Goal: Information Seeking & Learning: Learn about a topic

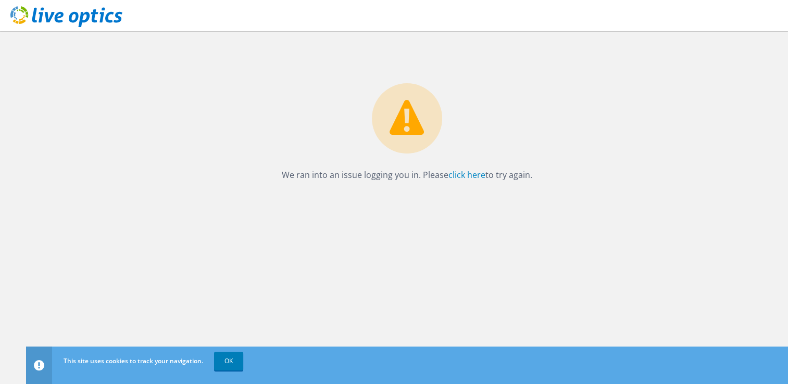
click at [94, 16] on use at bounding box center [66, 16] width 112 height 21
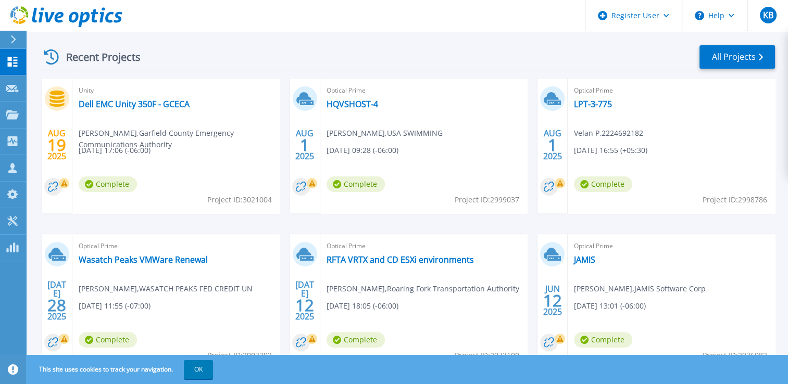
scroll to position [192, 0]
click at [371, 261] on link "RFTA VRTX and CD ESXi environments" at bounding box center [399, 259] width 147 height 10
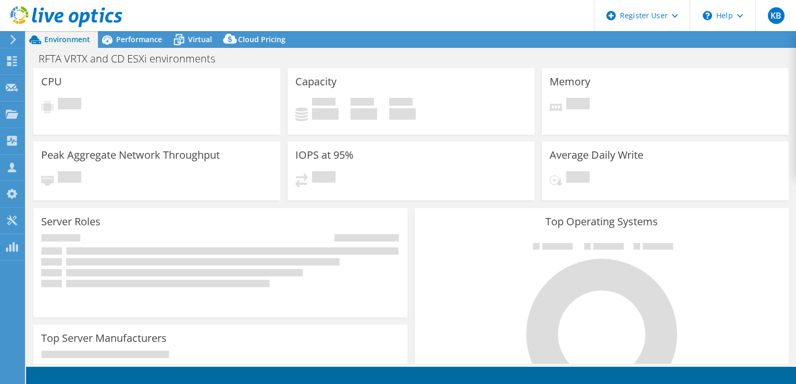
select select "USD"
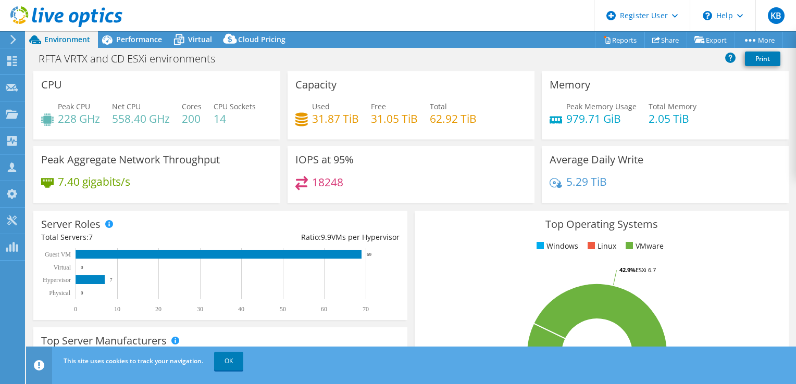
scroll to position [1, 0]
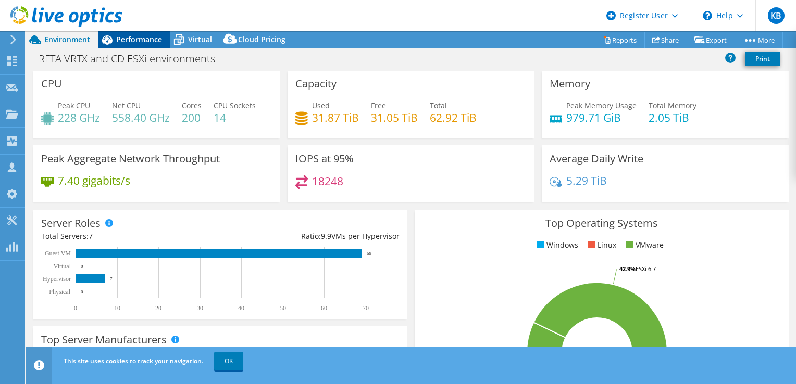
click at [149, 46] on div "Performance" at bounding box center [134, 39] width 72 height 17
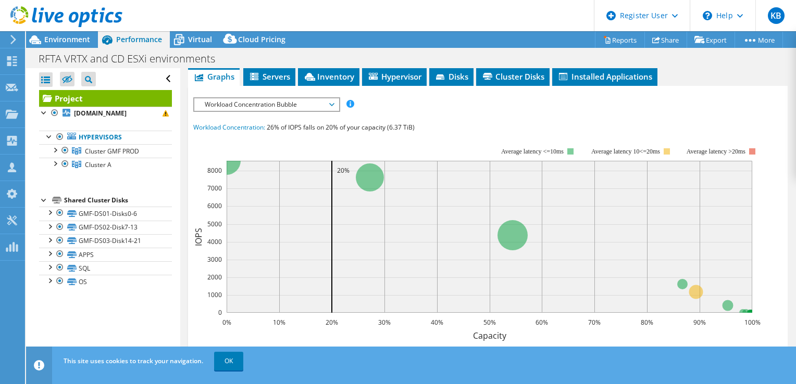
scroll to position [207, 0]
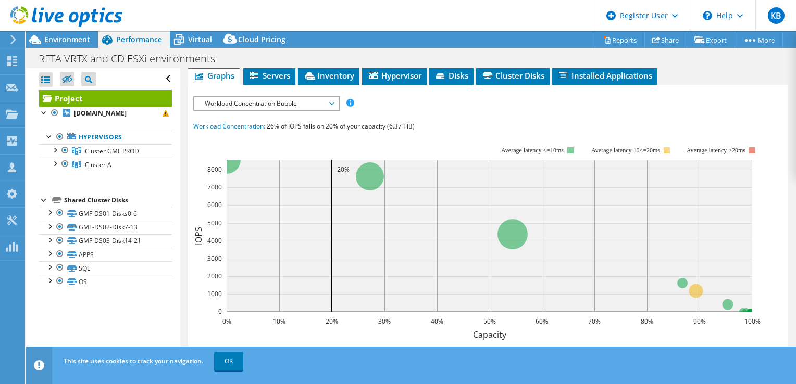
click at [237, 99] on span "Workload Concentration Bubble" at bounding box center [266, 103] width 134 height 12
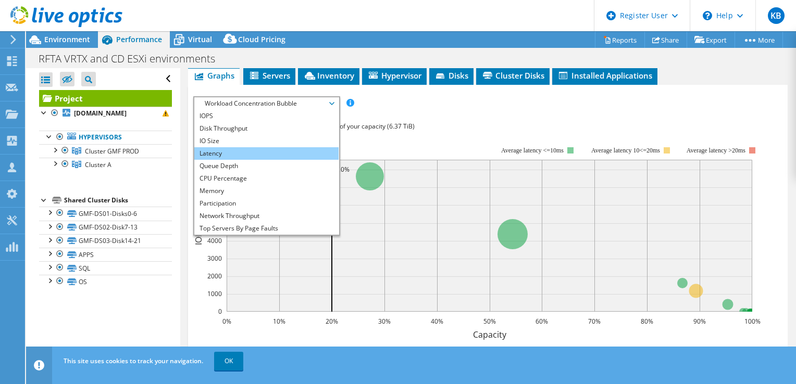
click at [209, 147] on li "Latency" at bounding box center [266, 153] width 144 height 12
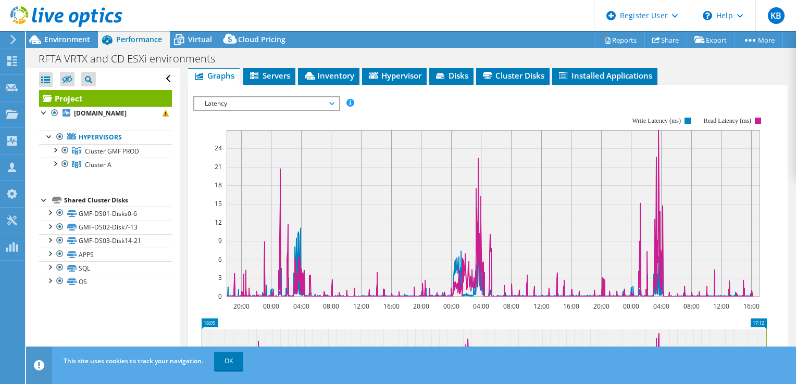
click at [261, 97] on span "Latency" at bounding box center [266, 103] width 134 height 12
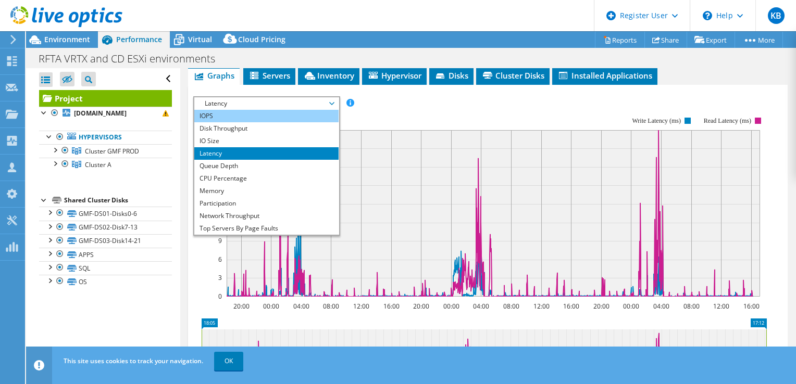
click at [209, 115] on li "IOPS" at bounding box center [266, 116] width 144 height 12
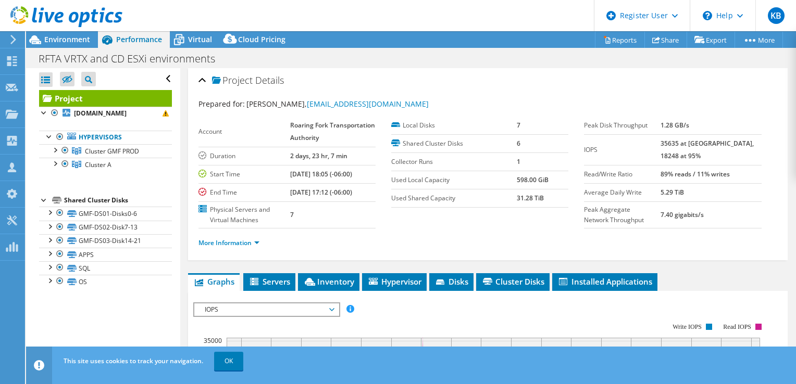
scroll to position [2, 0]
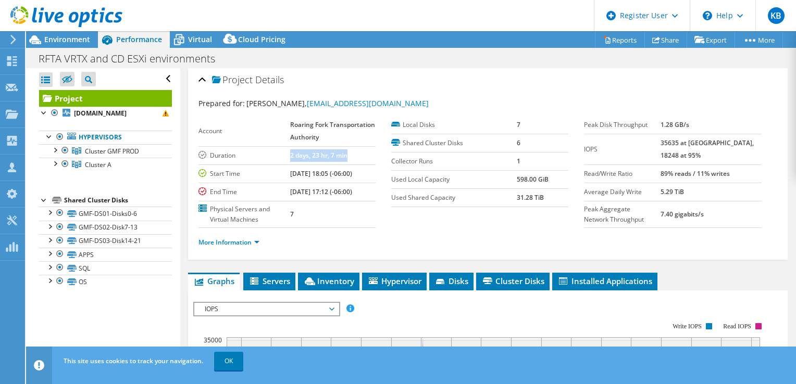
drag, startPoint x: 289, startPoint y: 157, endPoint x: 350, endPoint y: 161, distance: 61.1
click at [350, 161] on td "2 days, 23 hr, 7 min" at bounding box center [332, 155] width 85 height 18
drag, startPoint x: 350, startPoint y: 161, endPoint x: 480, endPoint y: 72, distance: 157.6
click at [480, 72] on div "Project Details" at bounding box center [487, 80] width 578 height 22
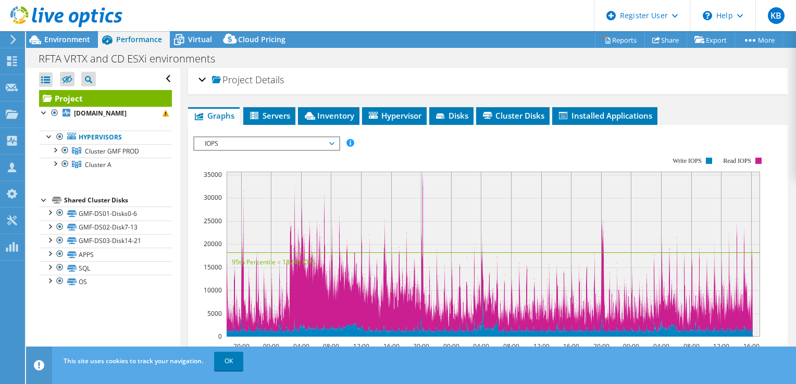
click at [452, 87] on div "Project Details" at bounding box center [487, 80] width 578 height 22
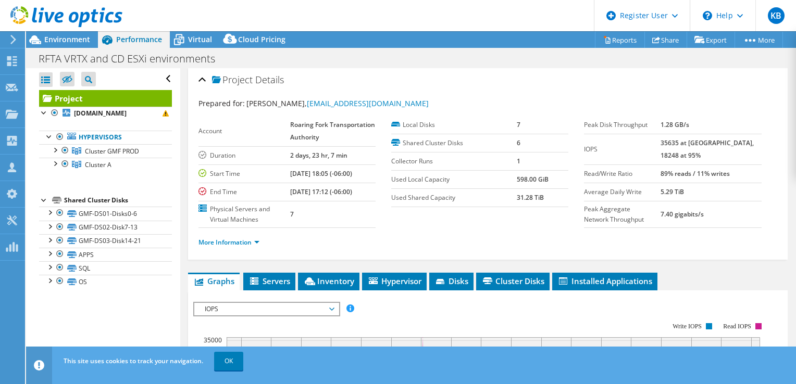
drag, startPoint x: 676, startPoint y: 173, endPoint x: 741, endPoint y: 168, distance: 65.3
click at [741, 168] on tr "Read/Write Ratio 89% reads / 11% writes" at bounding box center [672, 174] width 177 height 18
click at [220, 241] on link "More Information" at bounding box center [228, 242] width 61 height 9
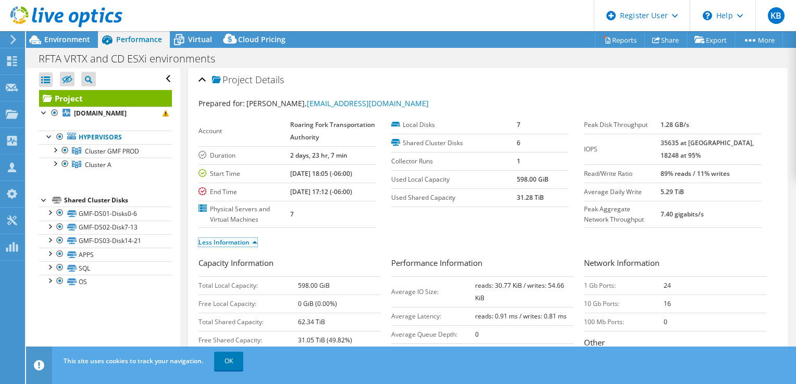
scroll to position [100, 0]
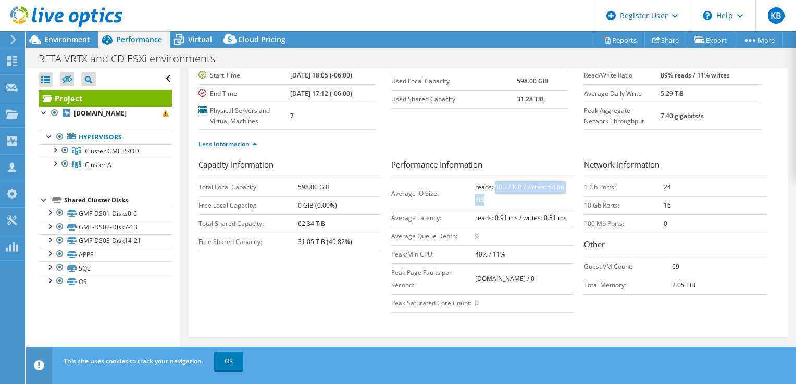
drag, startPoint x: 489, startPoint y: 186, endPoint x: 504, endPoint y: 199, distance: 19.5
click at [504, 199] on td "reads: 30.77 KiB / writes: 54.66 KiB" at bounding box center [524, 193] width 99 height 31
click at [362, 279] on div "Capacity Information Total Local Capacity: 598.00 GiB Free Local Capacity: 0 Gi…" at bounding box center [487, 238] width 578 height 159
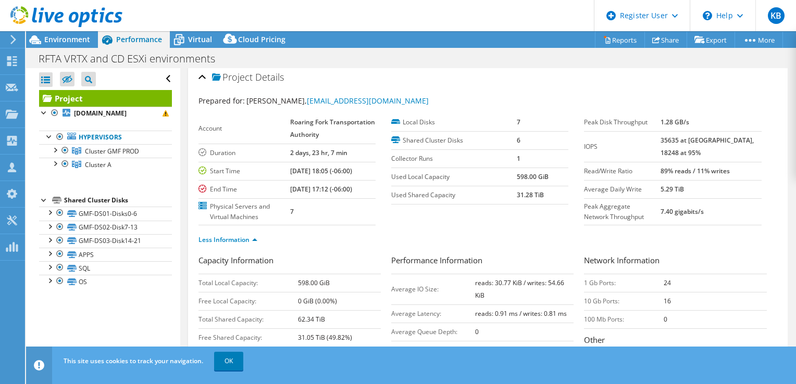
scroll to position [0, 0]
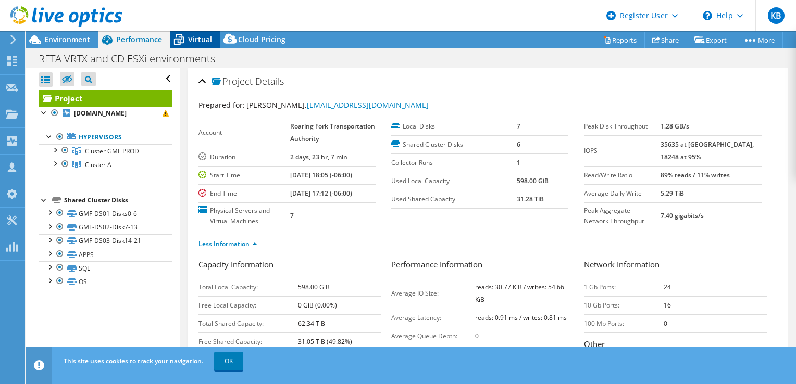
click at [191, 45] on div "Virtual" at bounding box center [195, 39] width 50 height 17
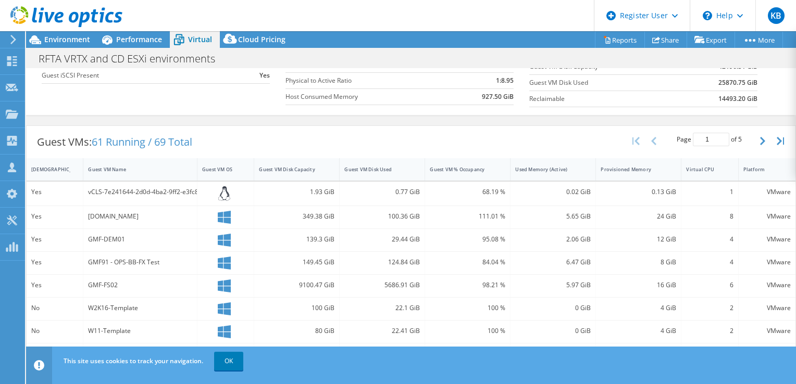
scroll to position [148, 0]
click at [375, 170] on div "Guest VM Disk Used" at bounding box center [375, 169] width 63 height 7
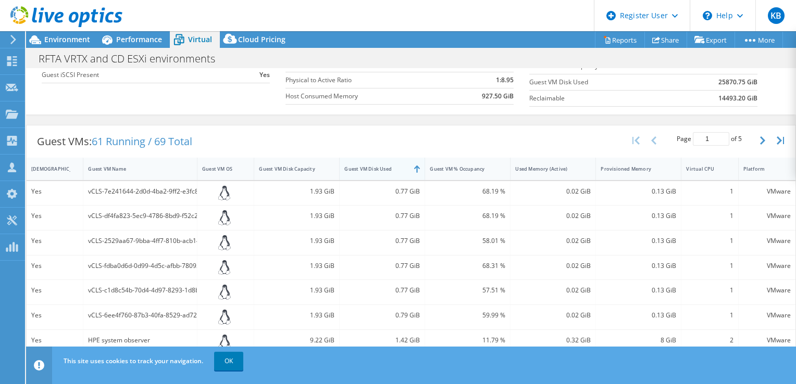
click at [373, 170] on div "Guest VM Disk Used" at bounding box center [375, 169] width 63 height 7
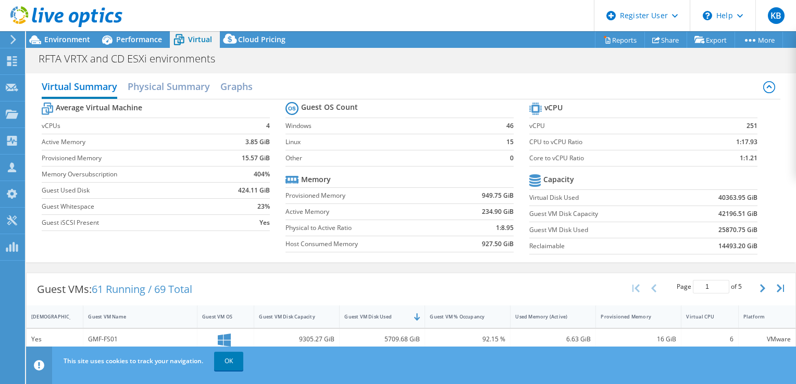
scroll to position [0, 0]
click at [58, 41] on span "Environment" at bounding box center [67, 39] width 46 height 10
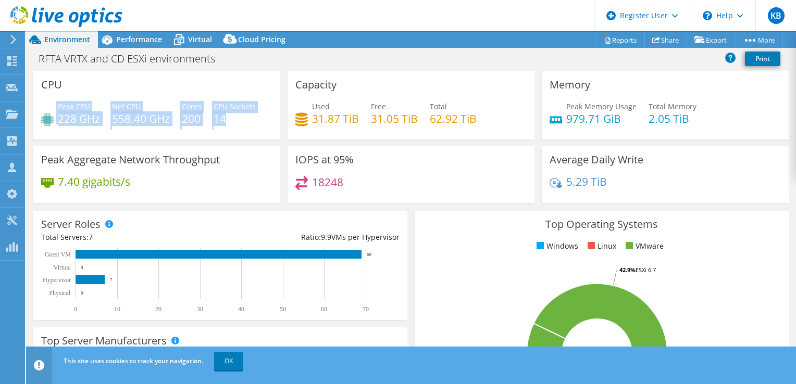
drag, startPoint x: 52, startPoint y: 110, endPoint x: 231, endPoint y: 132, distance: 179.9
click at [231, 132] on div "Peak CPU 228 GHz Net CPU 558.40 GHz Cores 200 CPU Sockets 14" at bounding box center [156, 118] width 231 height 34
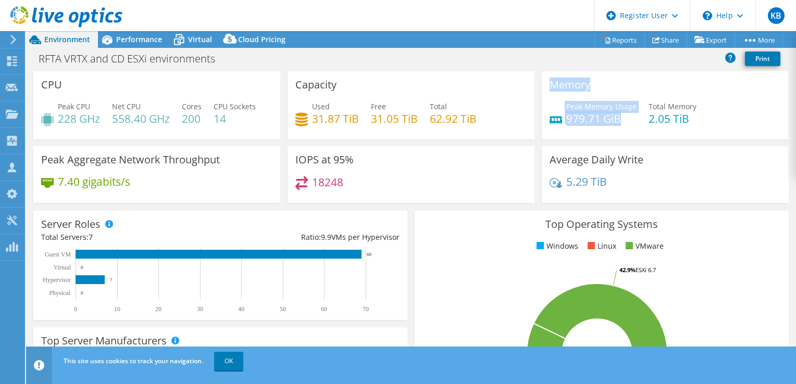
drag, startPoint x: 540, startPoint y: 82, endPoint x: 621, endPoint y: 121, distance: 89.9
click at [621, 121] on div "Memory Peak Memory Usage 979.71 GiB Total Memory 2.05 TiB" at bounding box center [664, 105] width 247 height 68
click at [411, 280] on div "Top Operating Systems Windows Linux VMware 57.1% ESXi 7.0 42.9% ESXi 6.7" at bounding box center [601, 335] width 381 height 257
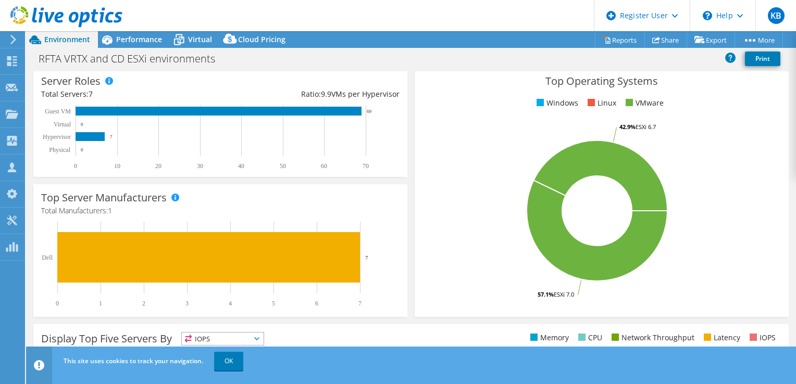
scroll to position [143, 0]
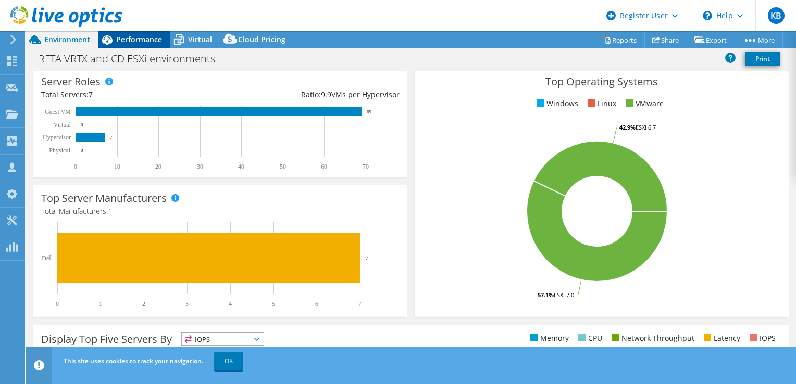
click at [133, 36] on span "Performance" at bounding box center [139, 39] width 46 height 10
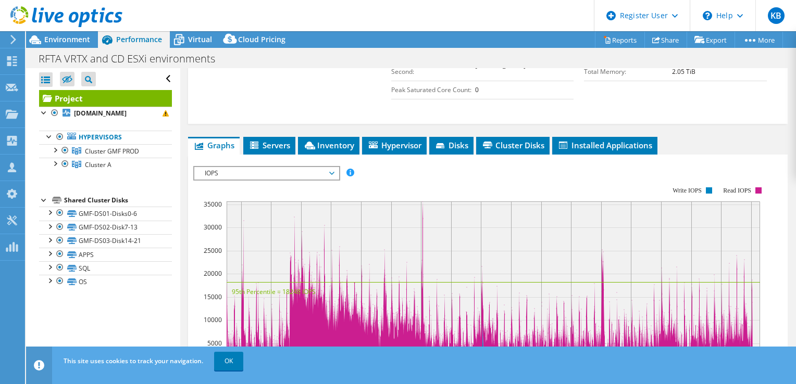
scroll to position [315, 0]
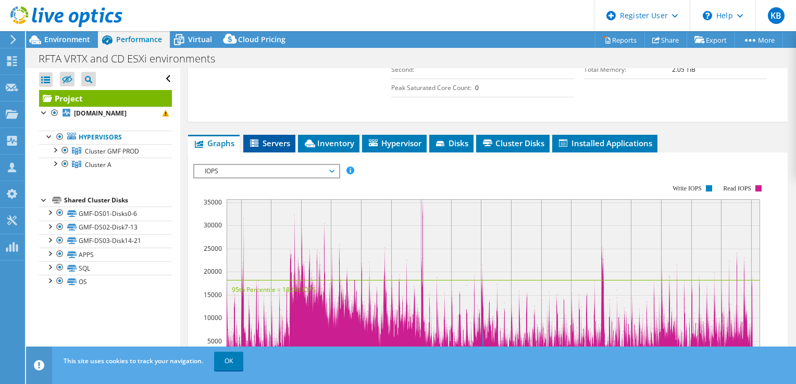
click at [271, 135] on li "Servers" at bounding box center [269, 144] width 52 height 18
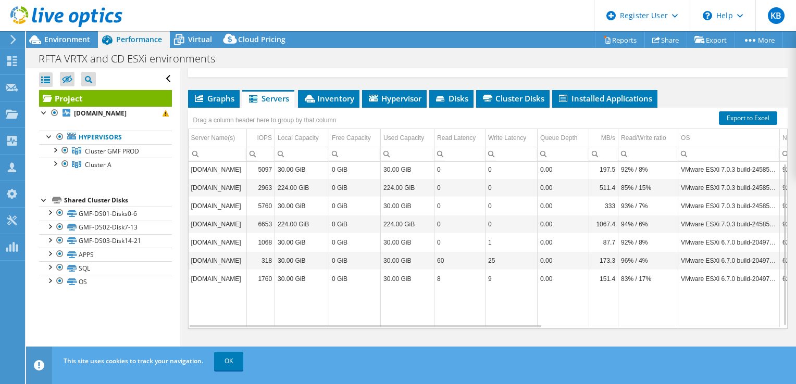
scroll to position [4, 0]
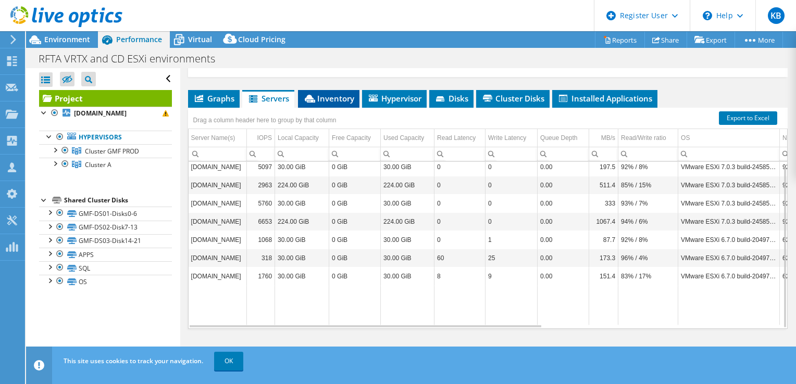
click at [338, 100] on span "Inventory" at bounding box center [328, 98] width 51 height 10
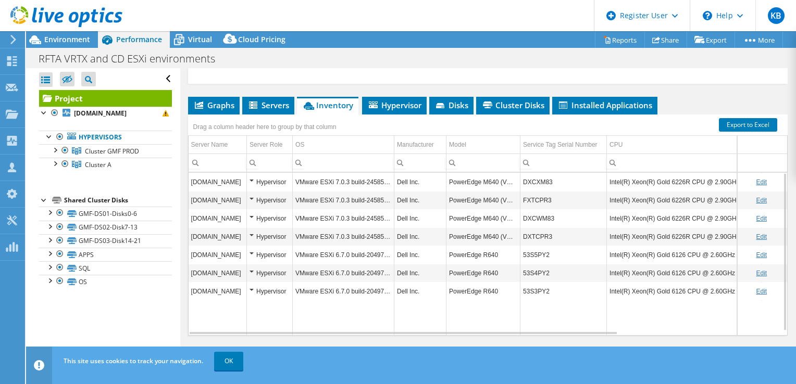
scroll to position [349, 0]
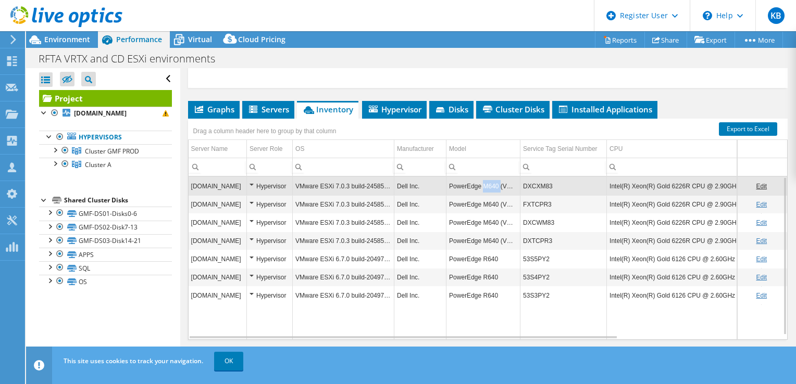
drag, startPoint x: 481, startPoint y: 183, endPoint x: 498, endPoint y: 185, distance: 17.3
click at [498, 185] on td "PowerEdge M640 (VRTX)" at bounding box center [483, 186] width 74 height 18
click at [393, 108] on span "Hypervisor" at bounding box center [394, 109] width 54 height 10
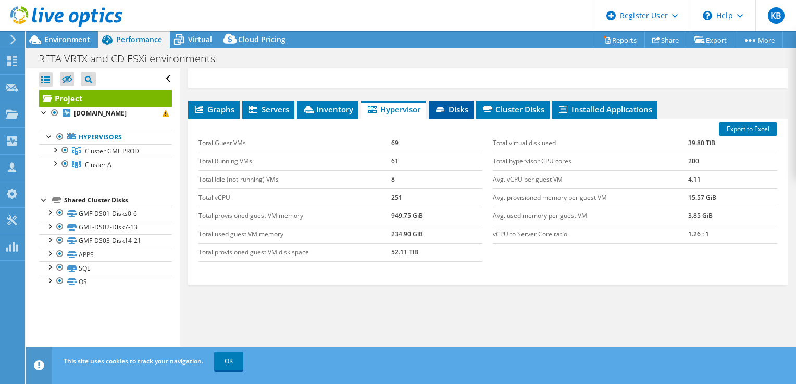
click at [441, 108] on icon at bounding box center [440, 109] width 8 height 5
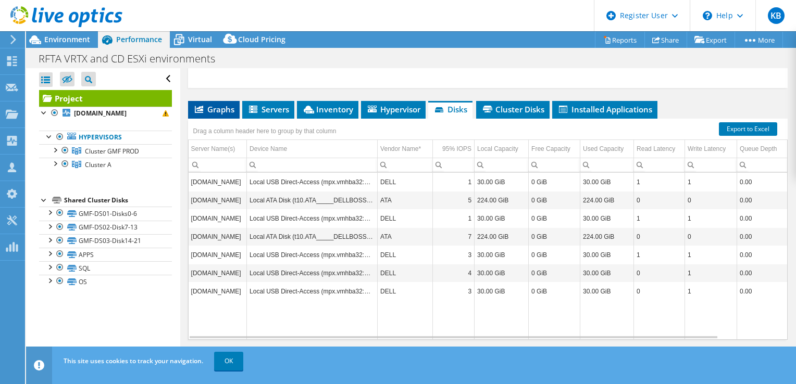
click at [212, 104] on span "Graphs" at bounding box center [213, 109] width 41 height 10
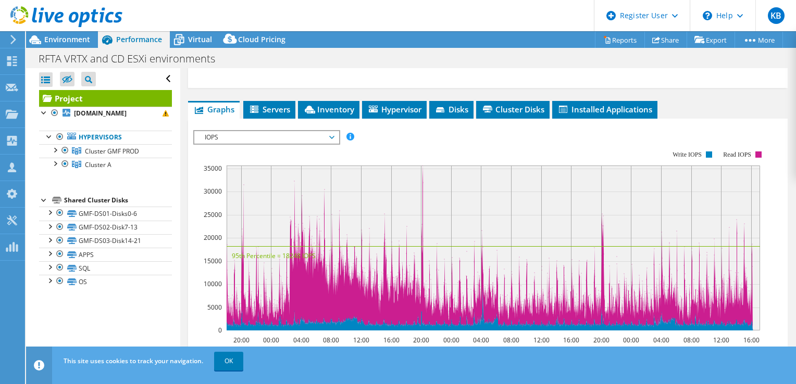
click at [242, 137] on span "IOPS" at bounding box center [266, 137] width 134 height 12
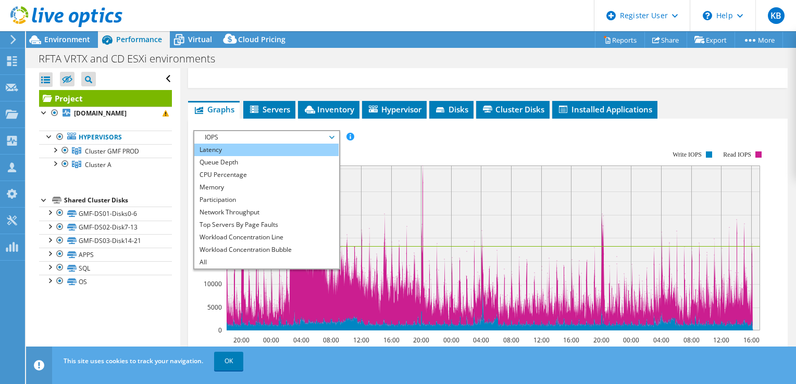
scroll to position [37, 0]
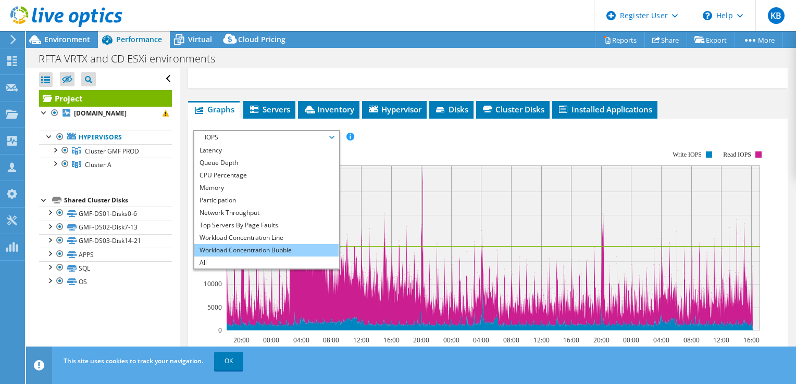
click at [226, 247] on li "Workload Concentration Bubble" at bounding box center [266, 250] width 144 height 12
